Goal: Information Seeking & Learning: Learn about a topic

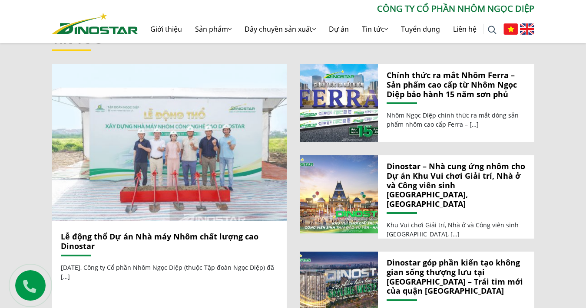
scroll to position [882, 0]
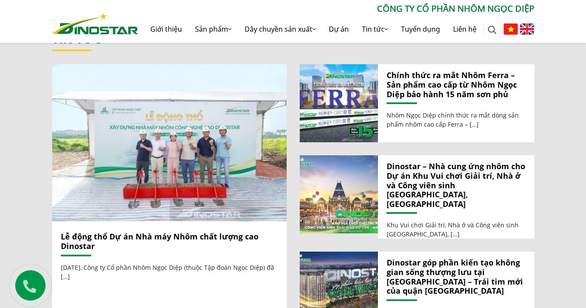
click at [241, 231] on link "Lễ động thổ Dự án Nhà máy Nhôm chất lượng cao Dinostar" at bounding box center [160, 241] width 198 height 20
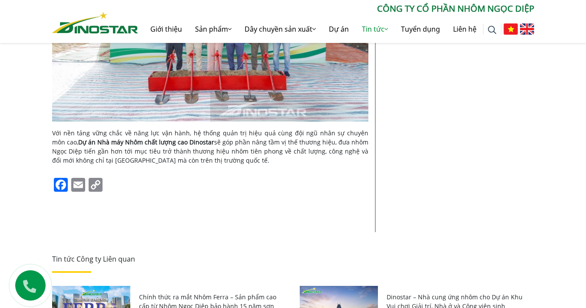
scroll to position [1386, 0]
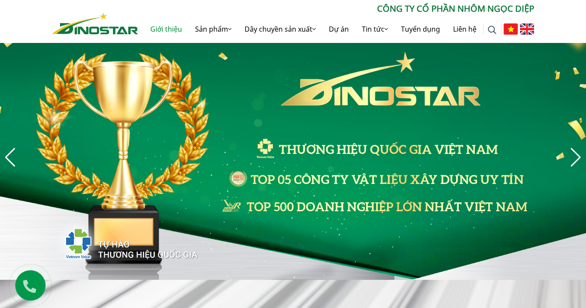
click at [173, 31] on link "Giới thiệu" at bounding box center [166, 29] width 45 height 28
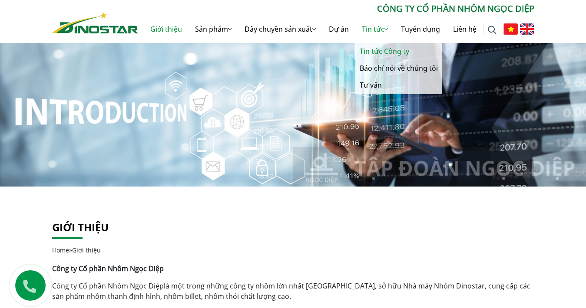
click at [379, 51] on link "Tin tức Công ty" at bounding box center [398, 51] width 87 height 17
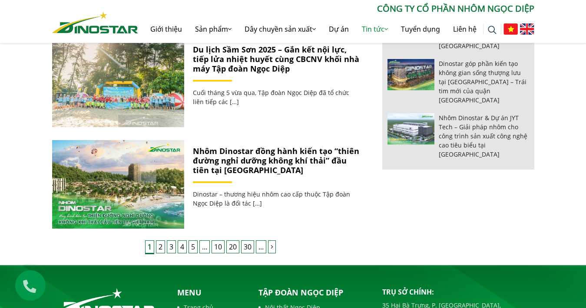
scroll to position [839, 0]
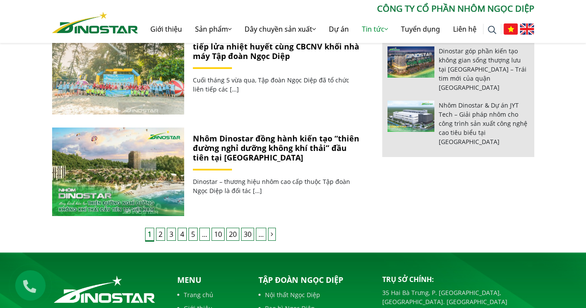
click at [479, 101] on link "Nhôm Dinostar & Dự án JYT Tech – Giải pháp nhôm cho công trình sản xuất công ng…" at bounding box center [482, 123] width 89 height 45
click at [161, 235] on link "2" at bounding box center [160, 234] width 9 height 13
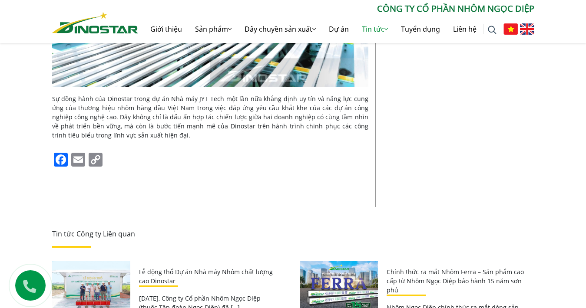
scroll to position [1057, 0]
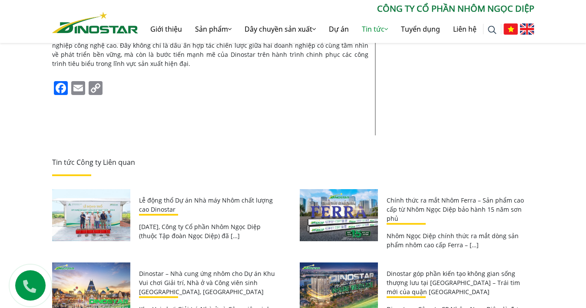
click at [278, 198] on div "Lễ động thổ Dự án Nhà máy Nhôm chất lượng cao Dinostar Ngày 9/8/2025, Công ty C…" at bounding box center [208, 215] width 156 height 53
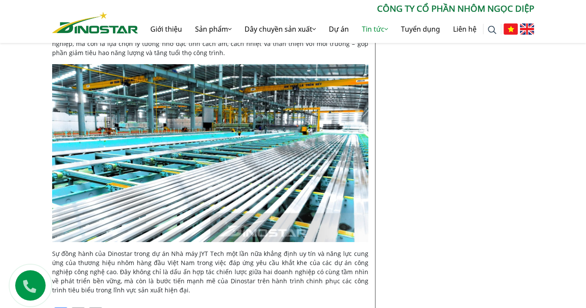
scroll to position [812, 0]
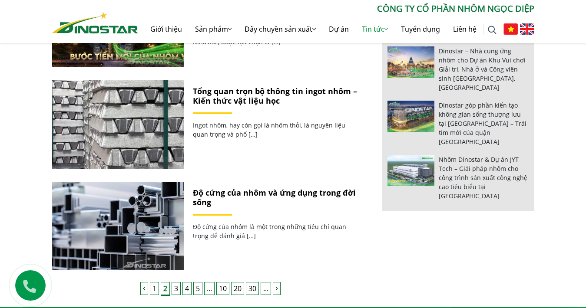
scroll to position [785, 0]
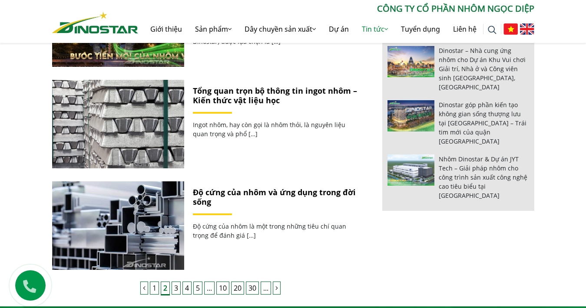
click at [175, 285] on link "3" at bounding box center [175, 288] width 9 height 13
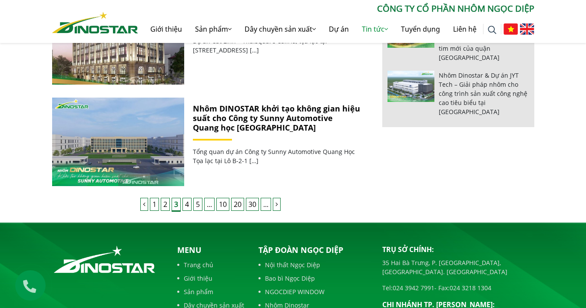
scroll to position [877, 0]
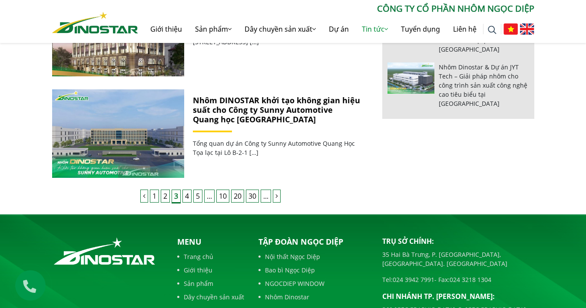
click at [228, 107] on link "Nhôm DINOSTAR khởi tạo không gian hiệu suất cho Công ty Sunny Automotive Quang …" at bounding box center [276, 109] width 167 height 29
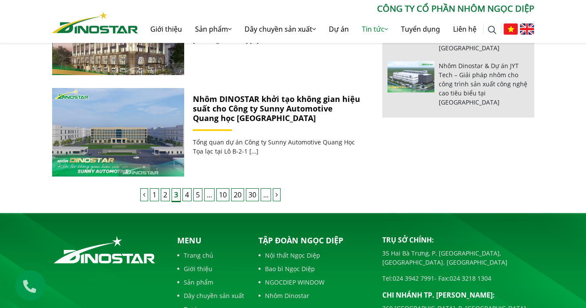
click at [186, 192] on link "4" at bounding box center [186, 194] width 9 height 13
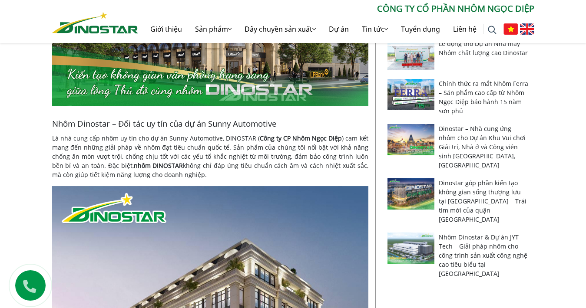
scroll to position [445, 0]
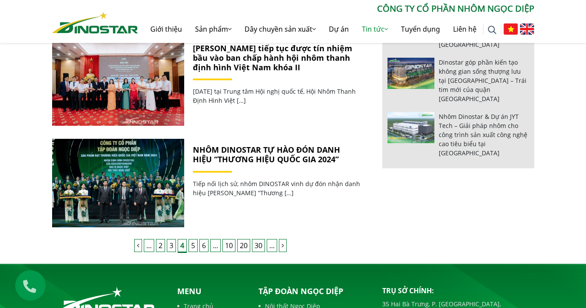
scroll to position [828, 0]
click at [194, 245] on link "5" at bounding box center [192, 245] width 9 height 13
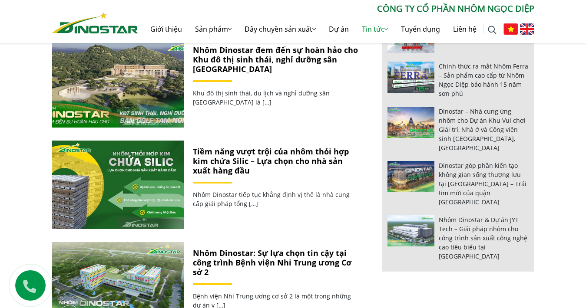
scroll to position [820, 0]
